Goal: Book appointment/travel/reservation

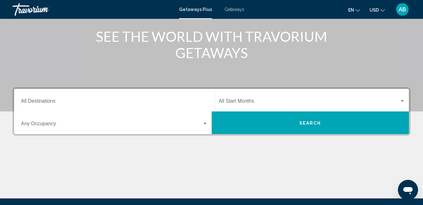
scroll to position [75, 0]
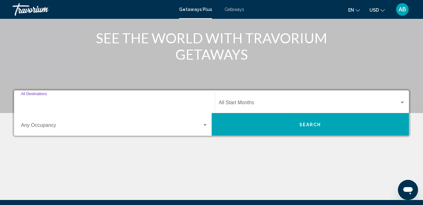
click at [182, 102] on input "Destination All Destinations" at bounding box center [114, 104] width 187 height 6
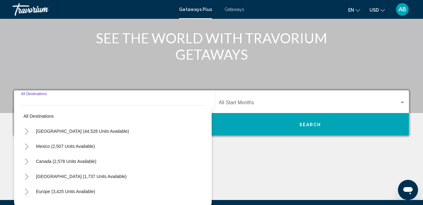
scroll to position [144, 0]
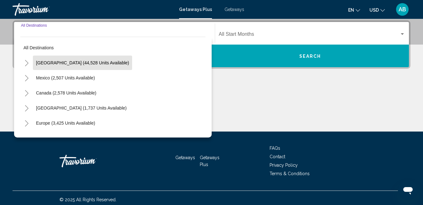
click at [107, 62] on span "[GEOGRAPHIC_DATA] (44,528 units available)" at bounding box center [82, 62] width 93 height 5
type input "**********"
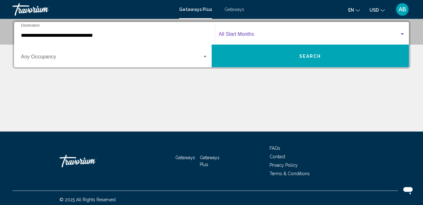
click at [250, 34] on span "Search widget" at bounding box center [309, 36] width 181 height 6
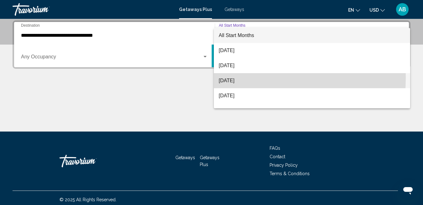
click at [236, 78] on span "[DATE]" at bounding box center [312, 80] width 187 height 15
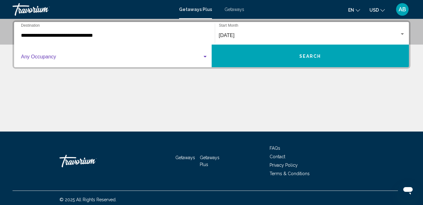
click at [202, 54] on div "Search widget" at bounding box center [205, 56] width 6 height 5
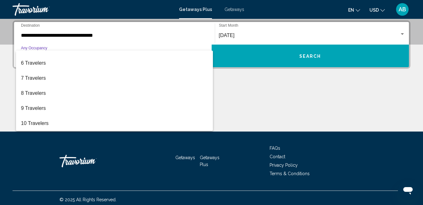
scroll to position [0, 0]
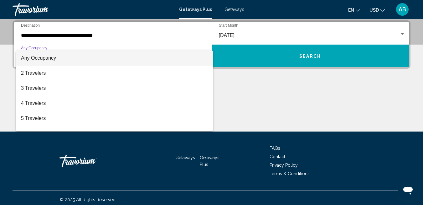
click at [97, 56] on span "Any Occupancy" at bounding box center [114, 57] width 187 height 15
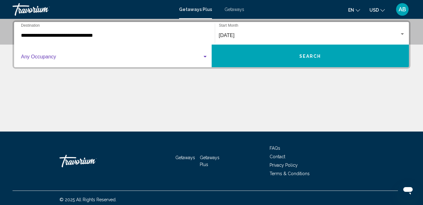
click at [205, 58] on div "Search widget" at bounding box center [205, 56] width 6 height 5
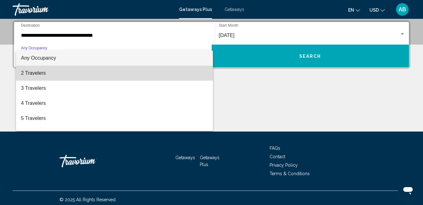
click at [166, 78] on span "2 Travelers" at bounding box center [114, 73] width 187 height 15
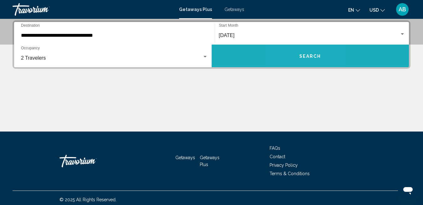
click at [298, 53] on button "Search" at bounding box center [311, 56] width 198 height 23
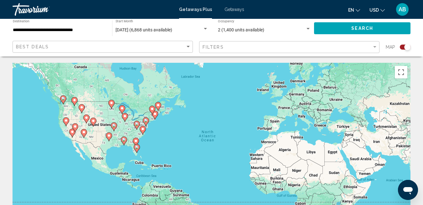
drag, startPoint x: 170, startPoint y: 134, endPoint x: 186, endPoint y: 122, distance: 20.2
click at [186, 122] on div "To activate drag with keyboard, press Alt + Enter. Once in keyboard drag state,…" at bounding box center [212, 157] width 398 height 188
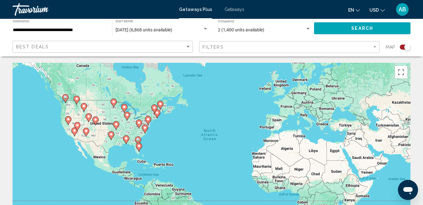
click at [160, 103] on image "Main content" at bounding box center [161, 104] width 4 height 4
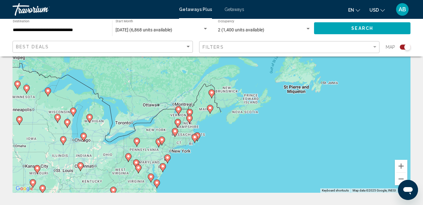
scroll to position [60, 0]
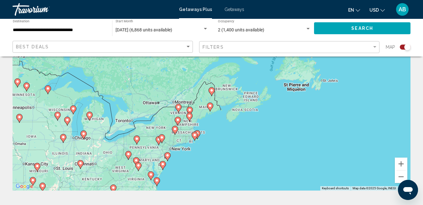
click at [210, 106] on image "Main content" at bounding box center [210, 106] width 4 height 4
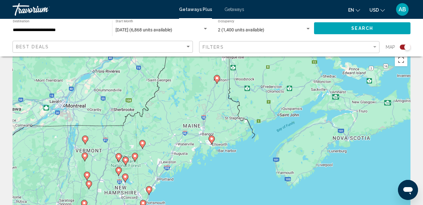
scroll to position [0, 0]
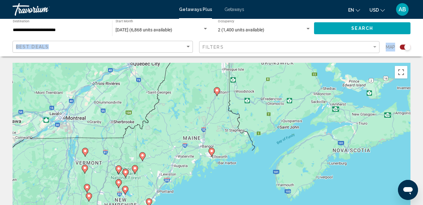
drag, startPoint x: 420, startPoint y: 27, endPoint x: 428, endPoint y: 35, distance: 11.1
click at [423, 35] on html "**********" at bounding box center [211, 102] width 423 height 205
click at [329, 27] on button "Search" at bounding box center [362, 28] width 97 height 12
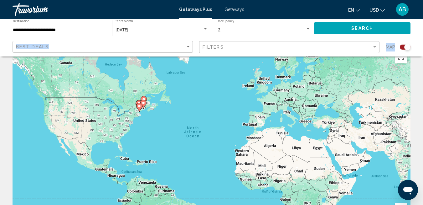
scroll to position [28, 0]
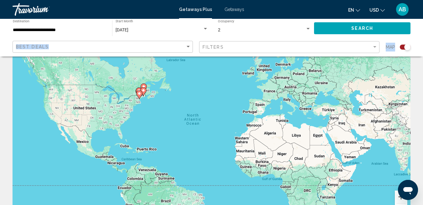
click at [397, 197] on button "Zoom in" at bounding box center [401, 196] width 13 height 13
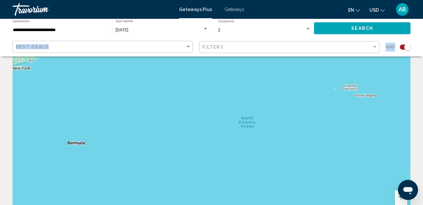
drag, startPoint x: 131, startPoint y: 131, endPoint x: 265, endPoint y: 175, distance: 140.4
click at [265, 175] on div "To activate drag with keyboard, press Alt + Enter. Once in keyboard drag state,…" at bounding box center [212, 129] width 398 height 188
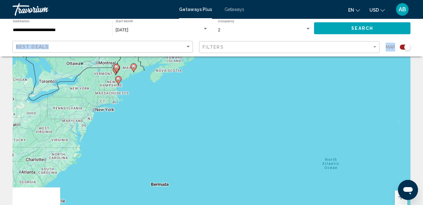
drag, startPoint x: 127, startPoint y: 117, endPoint x: 201, endPoint y: 160, distance: 86.1
click at [201, 160] on div "To activate drag with keyboard, press Alt + Enter. Once in keyboard drag state,…" at bounding box center [212, 129] width 398 height 188
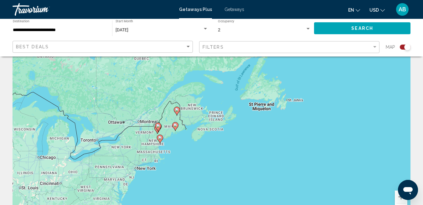
drag, startPoint x: 166, startPoint y: 106, endPoint x: 177, endPoint y: 141, distance: 36.1
click at [177, 141] on div "To activate drag with keyboard, press Alt + Enter. Once in keyboard drag state,…" at bounding box center [212, 129] width 398 height 188
click at [396, 193] on button "Zoom in" at bounding box center [401, 196] width 13 height 13
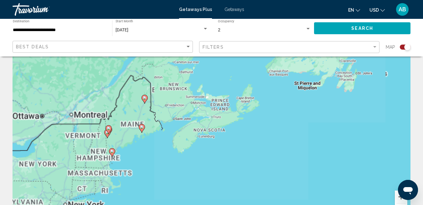
click at [396, 193] on button "Zoom in" at bounding box center [401, 196] width 13 height 13
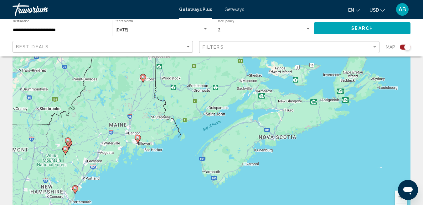
drag, startPoint x: 97, startPoint y: 130, endPoint x: 170, endPoint y: 135, distance: 73.2
click at [170, 135] on div "To activate drag with keyboard, press Alt + Enter. Once in keyboard drag state,…" at bounding box center [212, 129] width 398 height 188
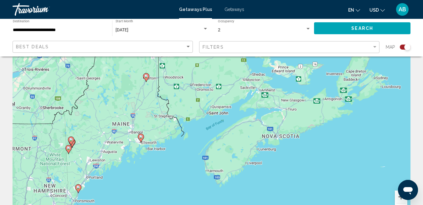
click at [396, 198] on button "Zoom in" at bounding box center [401, 196] width 13 height 13
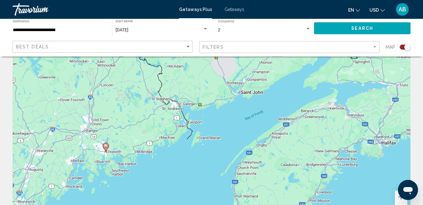
drag, startPoint x: 176, startPoint y: 149, endPoint x: 225, endPoint y: 147, distance: 48.6
click at [225, 147] on div "To activate drag with keyboard, press Alt + Enter. Once in keyboard drag state,…" at bounding box center [212, 129] width 398 height 188
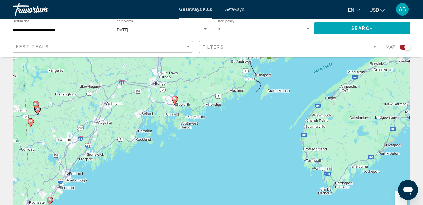
drag, startPoint x: 223, startPoint y: 168, endPoint x: 226, endPoint y: 122, distance: 45.8
click at [226, 122] on div "To activate drag with keyboard, press Alt + Enter. Once in keyboard drag state,…" at bounding box center [212, 129] width 398 height 188
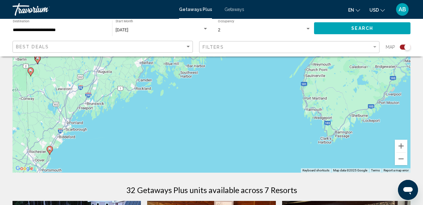
scroll to position [0, 0]
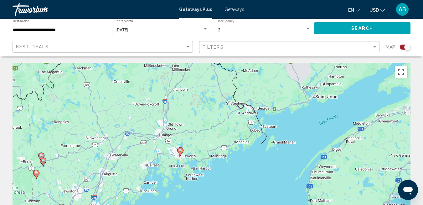
drag, startPoint x: 276, startPoint y: 155, endPoint x: 285, endPoint y: 203, distance: 48.3
click at [285, 203] on div "To activate drag with keyboard, press Alt + Enter. Once in keyboard drag state,…" at bounding box center [212, 157] width 398 height 188
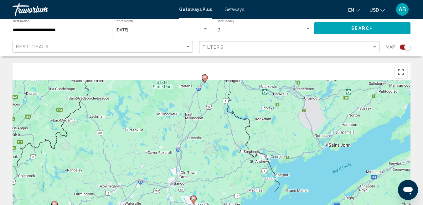
drag, startPoint x: 206, startPoint y: 107, endPoint x: 217, endPoint y: 138, distance: 32.6
click at [217, 139] on div "To activate drag with keyboard, press Alt + Enter. Once in keyboard drag state,…" at bounding box center [212, 157] width 398 height 188
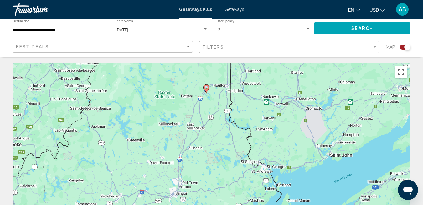
click at [206, 86] on image "Main content" at bounding box center [207, 88] width 4 height 4
type input "**********"
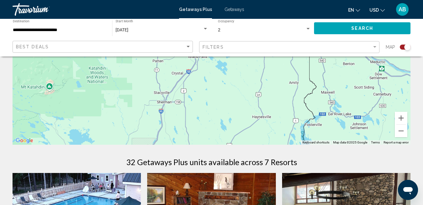
scroll to position [99, 0]
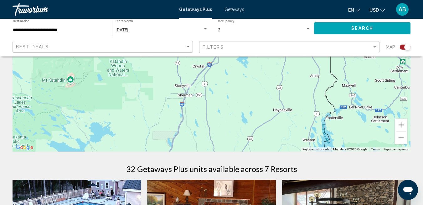
drag, startPoint x: 254, startPoint y: 74, endPoint x: 280, endPoint y: 57, distance: 31.0
click at [280, 57] on div "To activate drag with keyboard, press Alt + Enter. Once in keyboard drag state,…" at bounding box center [212, 57] width 398 height 188
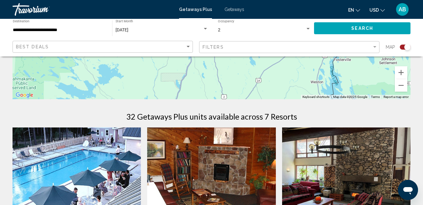
scroll to position [143, 0]
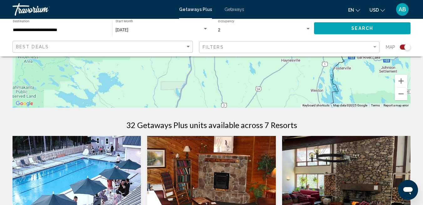
click at [282, 50] on div "Filters" at bounding box center [290, 47] width 175 height 12
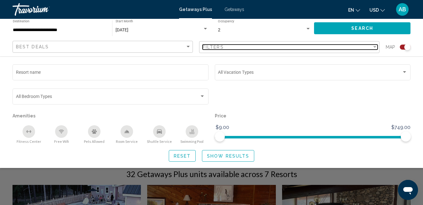
scroll to position [93, 0]
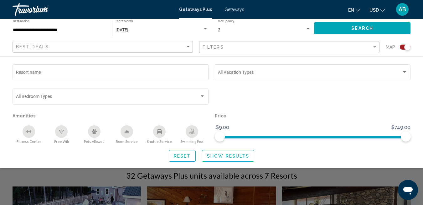
click at [418, 43] on div "**********" at bounding box center [211, 38] width 423 height 38
click at [350, 176] on div "Search widget" at bounding box center [211, 149] width 423 height 111
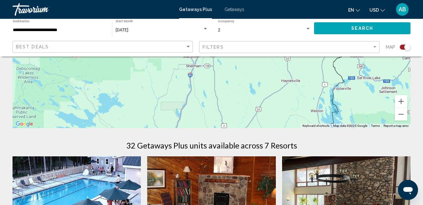
scroll to position [0, 0]
